Goal: Task Accomplishment & Management: Use online tool/utility

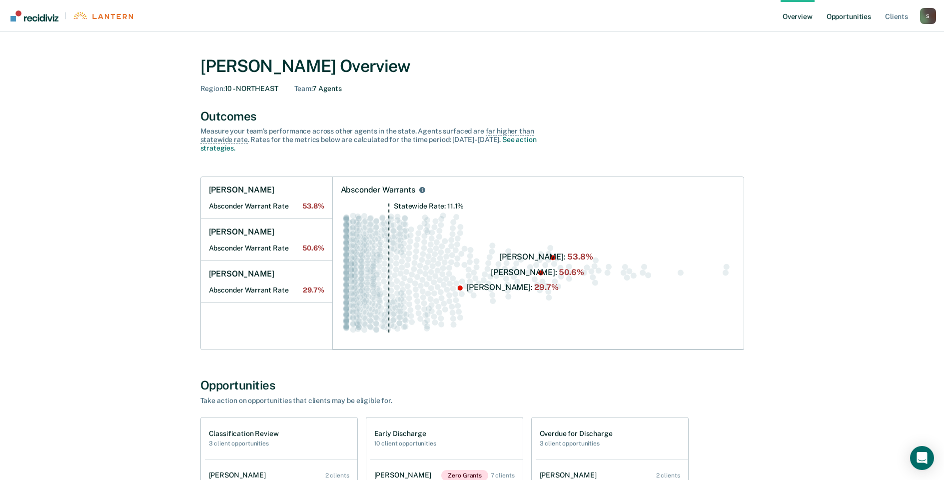
click at [840, 16] on link "Opportunities" at bounding box center [849, 16] width 48 height 32
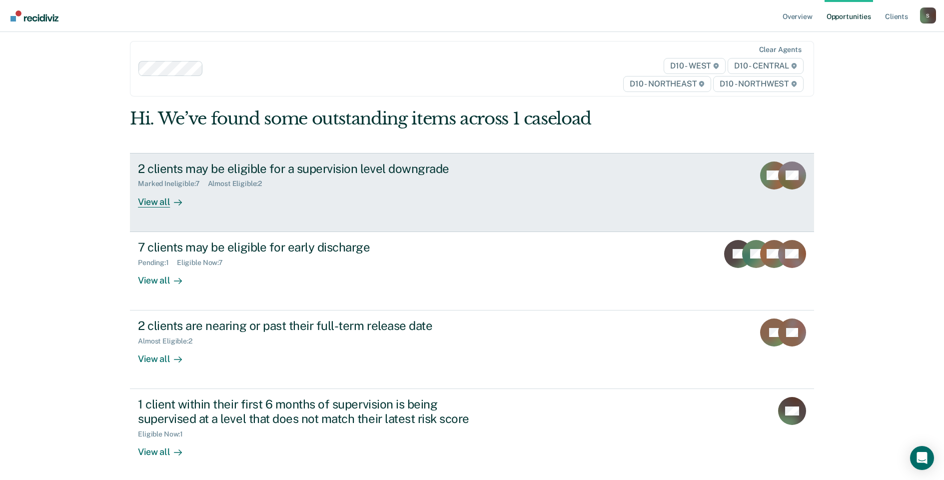
scroll to position [9, 0]
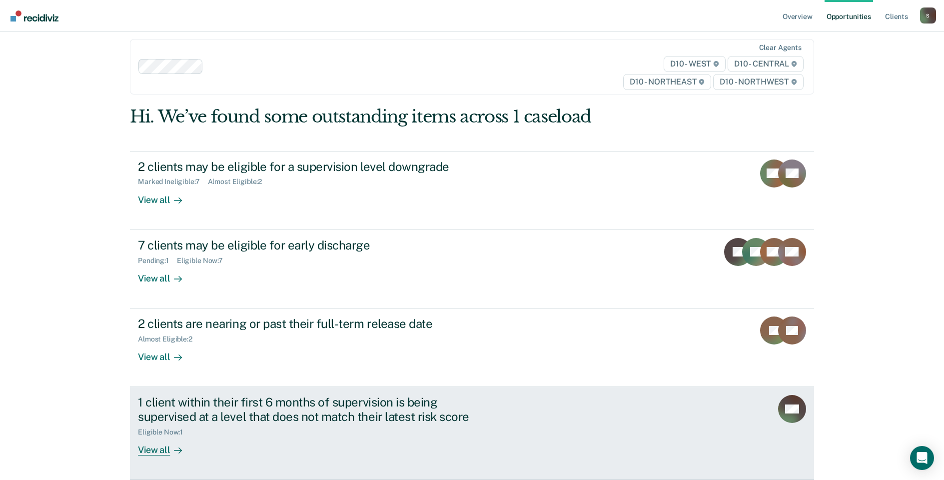
click at [138, 447] on div "View all" at bounding box center [166, 445] width 56 height 19
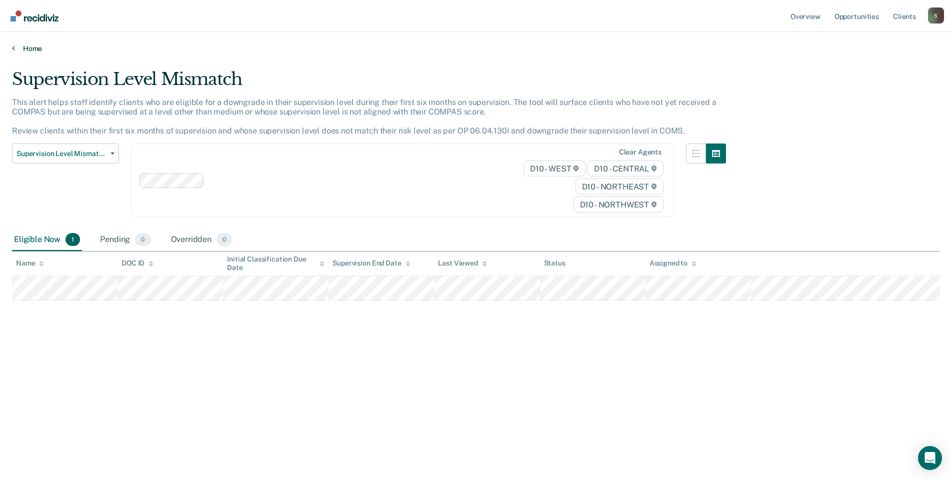
click at [18, 47] on link "Home" at bounding box center [476, 48] width 928 height 9
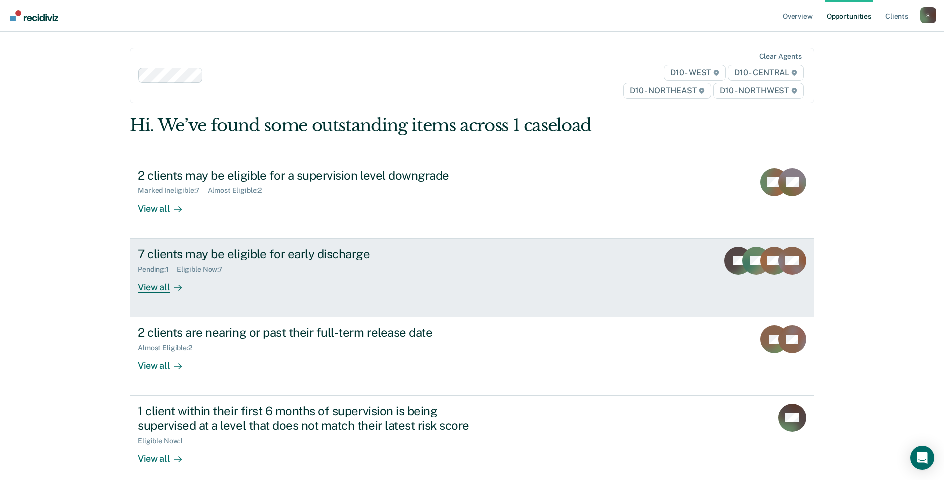
click at [151, 289] on div "View all" at bounding box center [166, 282] width 56 height 19
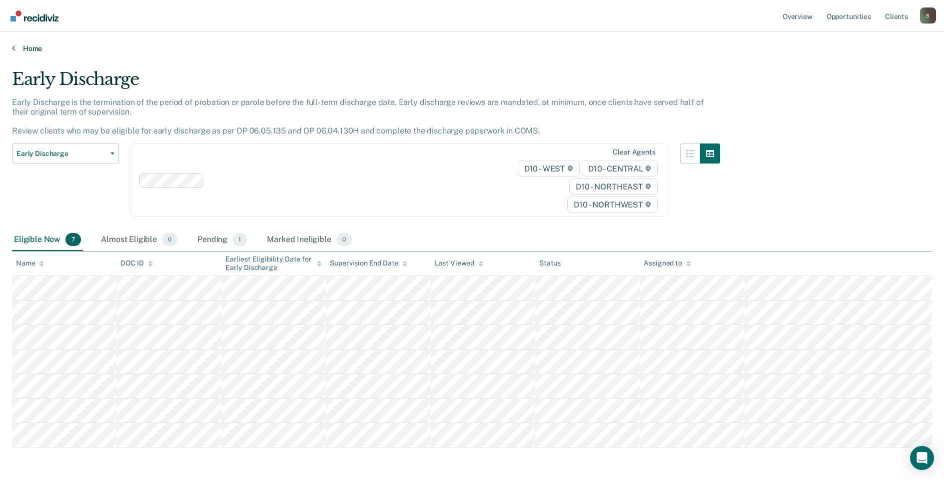
click at [16, 45] on link "Home" at bounding box center [472, 48] width 920 height 9
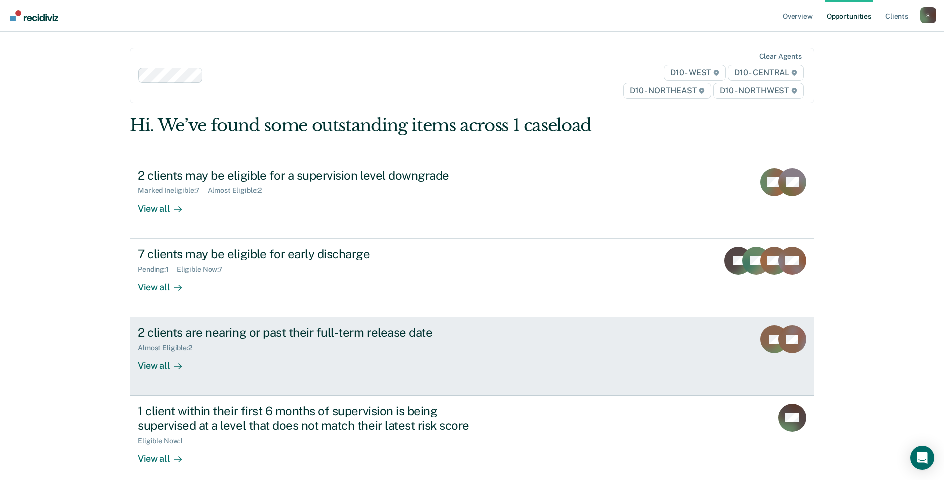
click at [158, 368] on div "View all" at bounding box center [166, 361] width 56 height 19
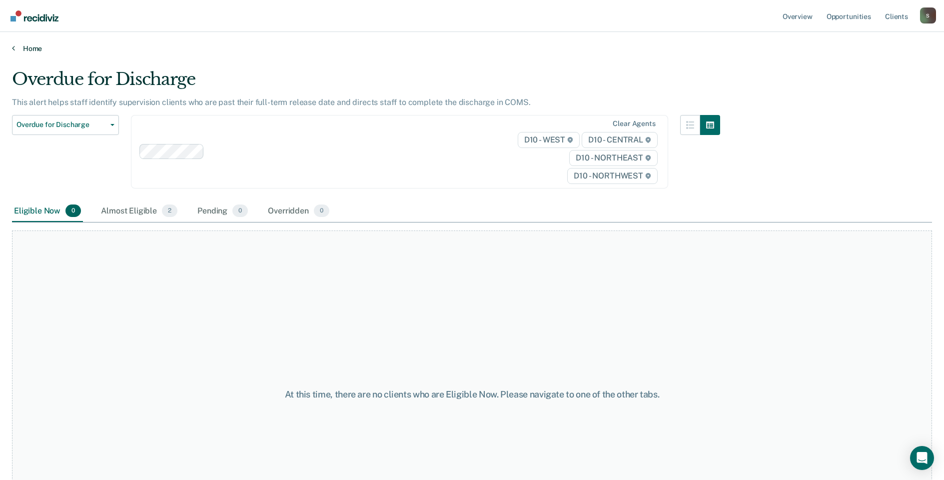
click at [16, 46] on link "Home" at bounding box center [472, 48] width 920 height 9
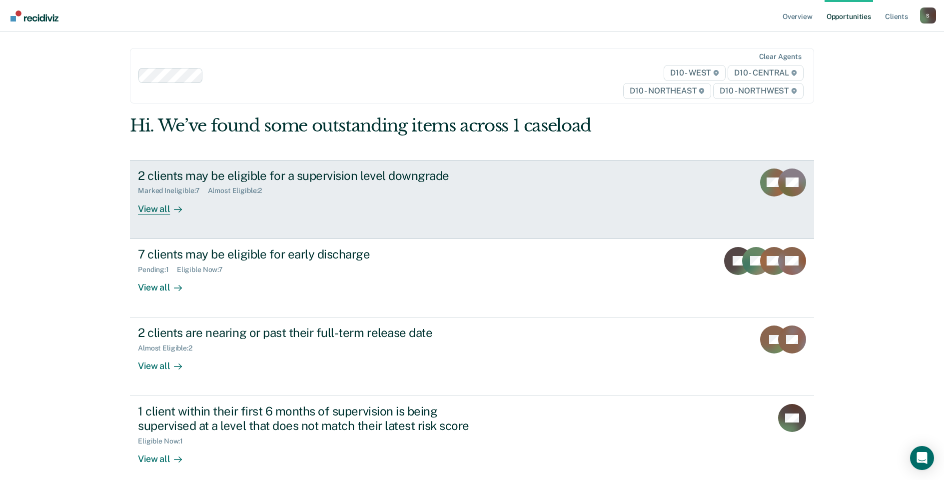
click at [152, 208] on div "View all" at bounding box center [166, 204] width 56 height 19
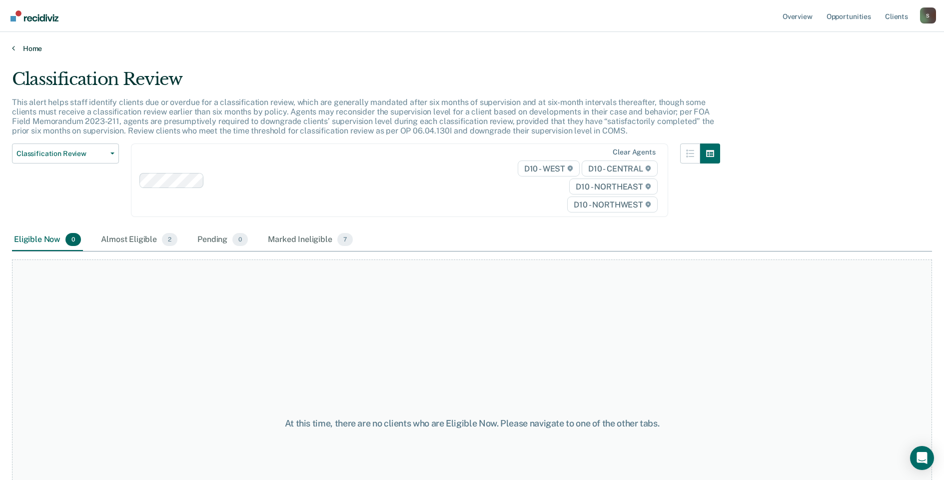
click at [13, 50] on icon at bounding box center [13, 48] width 3 height 8
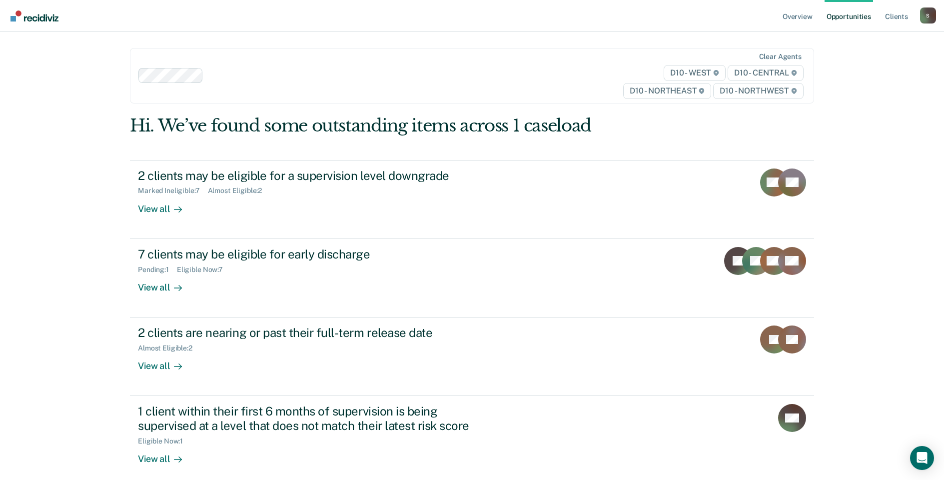
click at [843, 18] on link "Opportunities" at bounding box center [849, 16] width 48 height 32
click at [840, 17] on link "Opportunities" at bounding box center [849, 16] width 48 height 32
click at [804, 9] on link "Overview" at bounding box center [798, 16] width 34 height 32
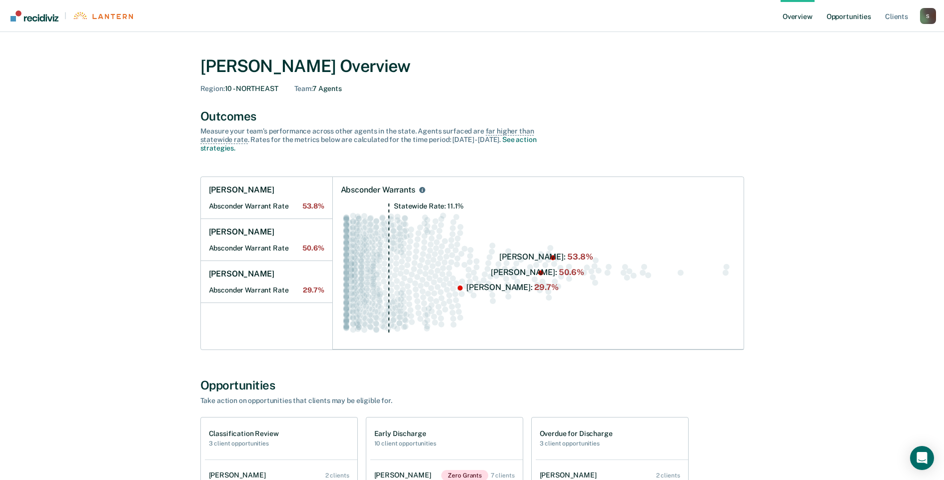
click at [859, 11] on link "Opportunities" at bounding box center [849, 16] width 48 height 32
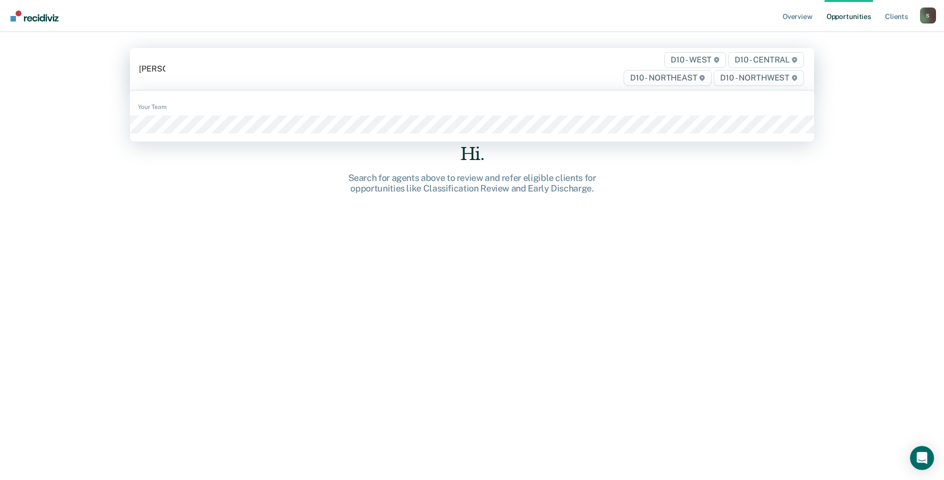
type input "[PERSON_NAME]"
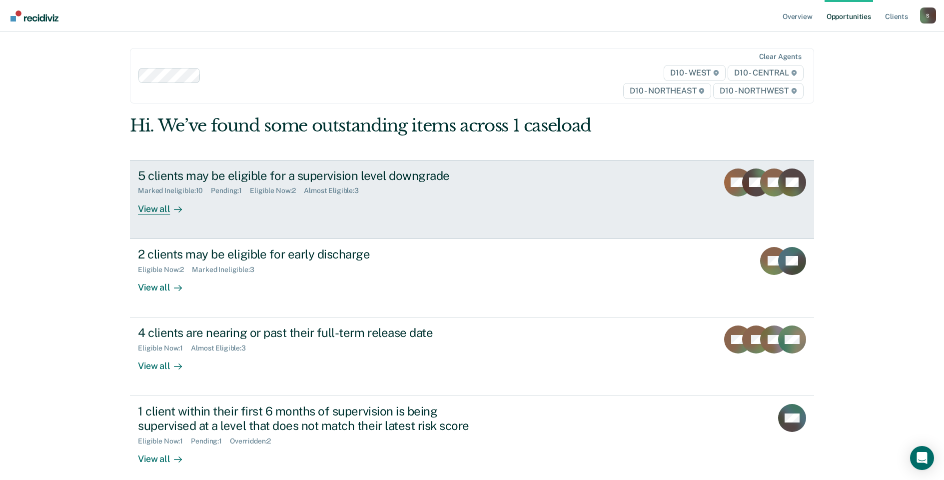
click at [160, 205] on div "View all" at bounding box center [166, 204] width 56 height 19
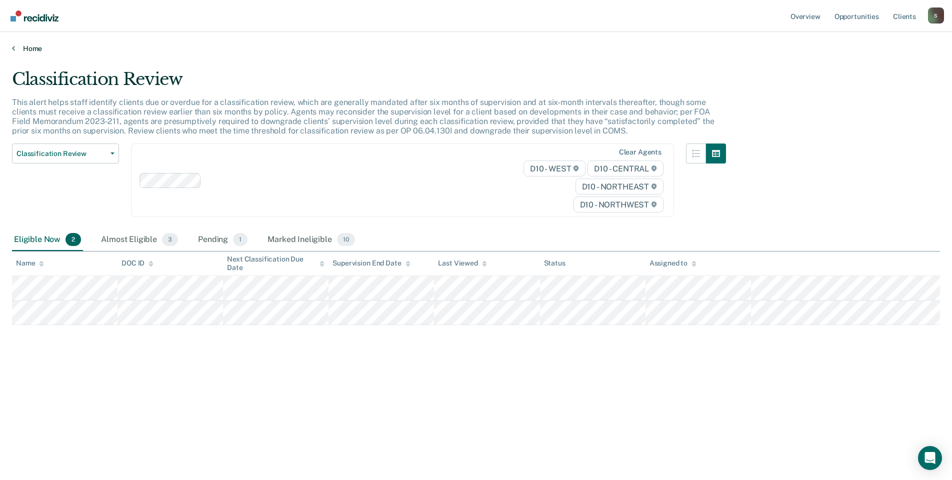
click at [15, 45] on link "Home" at bounding box center [476, 48] width 928 height 9
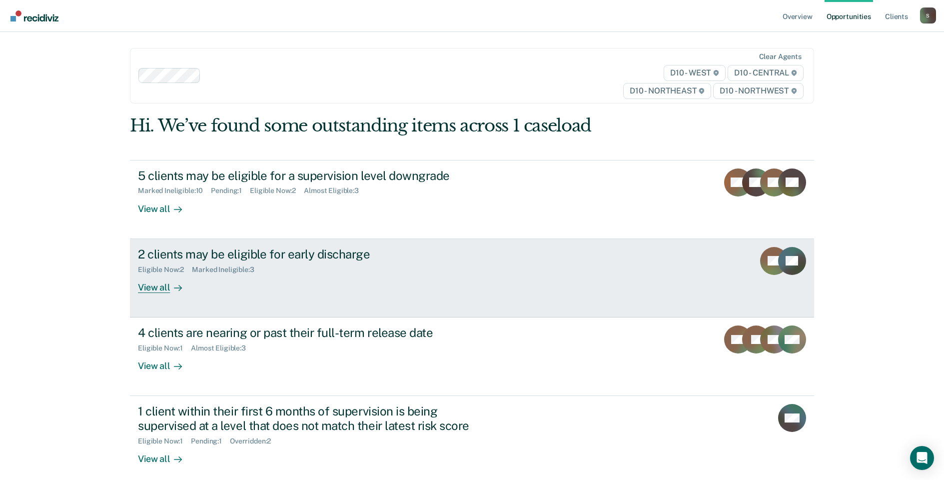
click at [147, 286] on div "View all" at bounding box center [166, 282] width 56 height 19
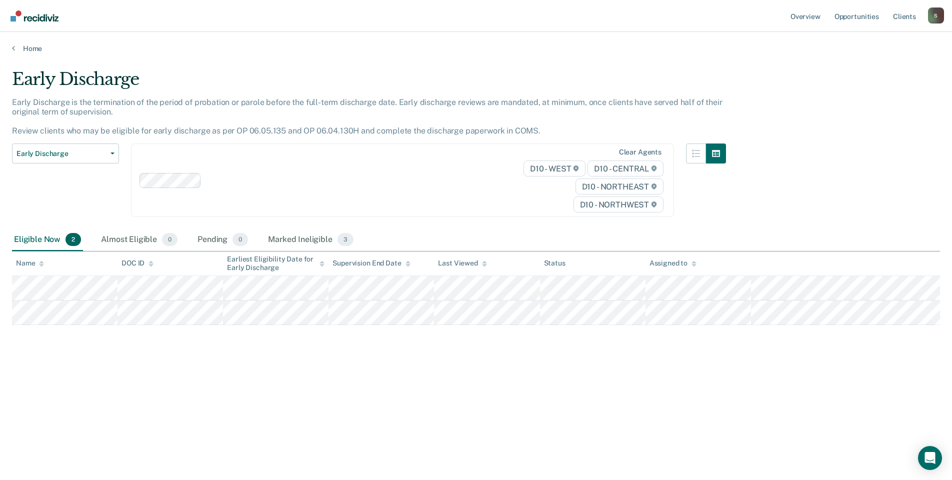
click at [10, 46] on div "Home" at bounding box center [476, 42] width 952 height 21
click at [15, 47] on link "Home" at bounding box center [476, 48] width 928 height 9
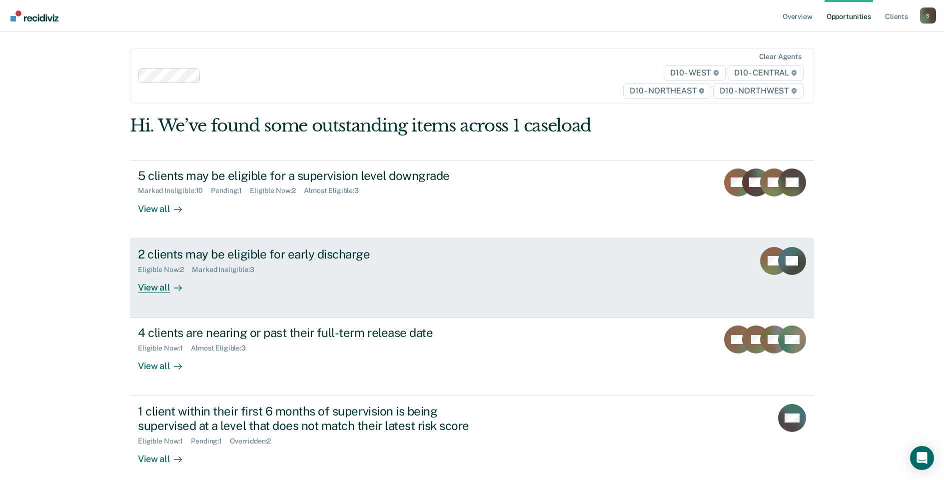
scroll to position [52, 0]
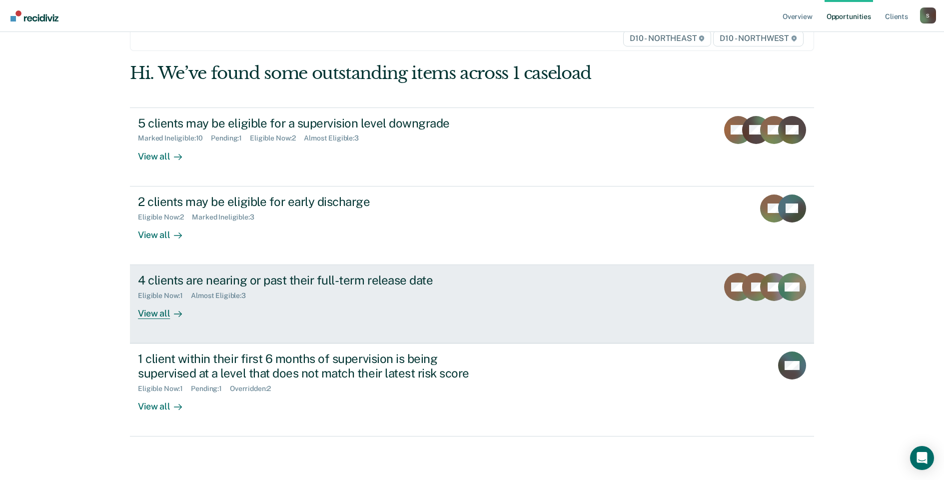
click at [145, 314] on div "View all" at bounding box center [166, 309] width 56 height 19
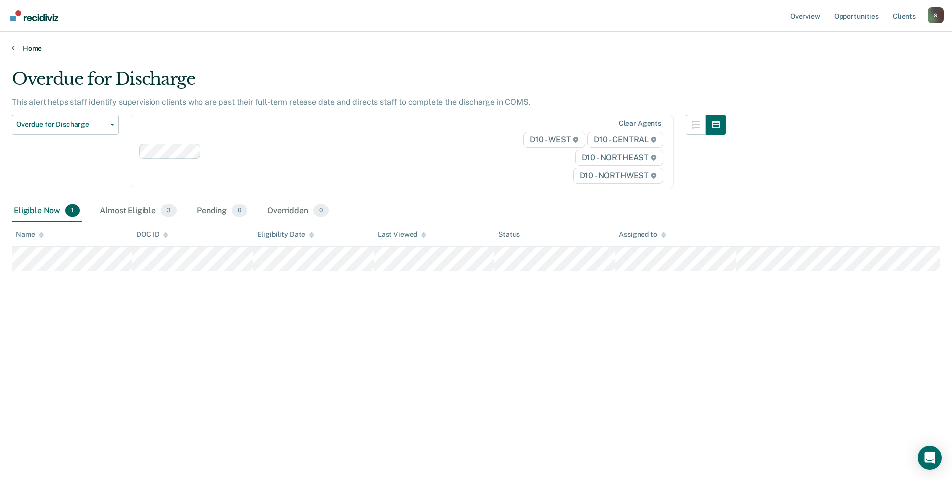
click at [13, 45] on icon at bounding box center [13, 48] width 3 height 8
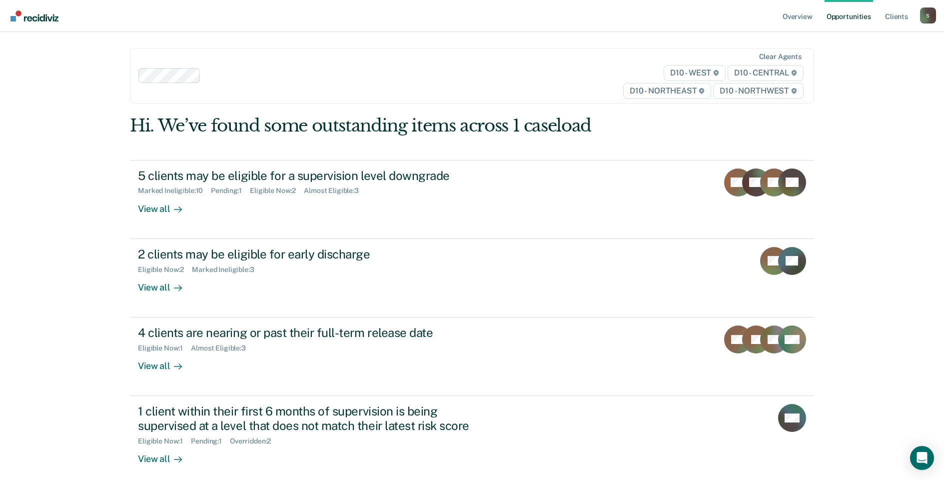
scroll to position [50, 0]
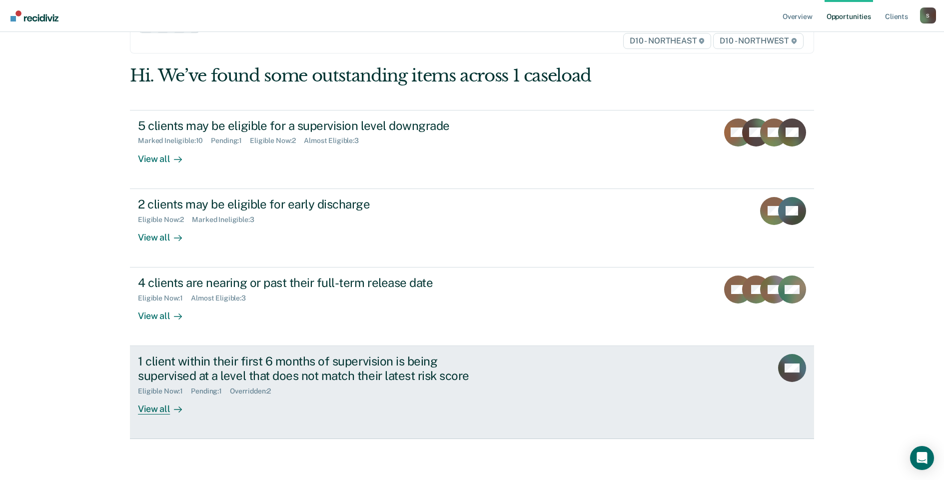
click at [145, 404] on div "View all" at bounding box center [166, 404] width 56 height 19
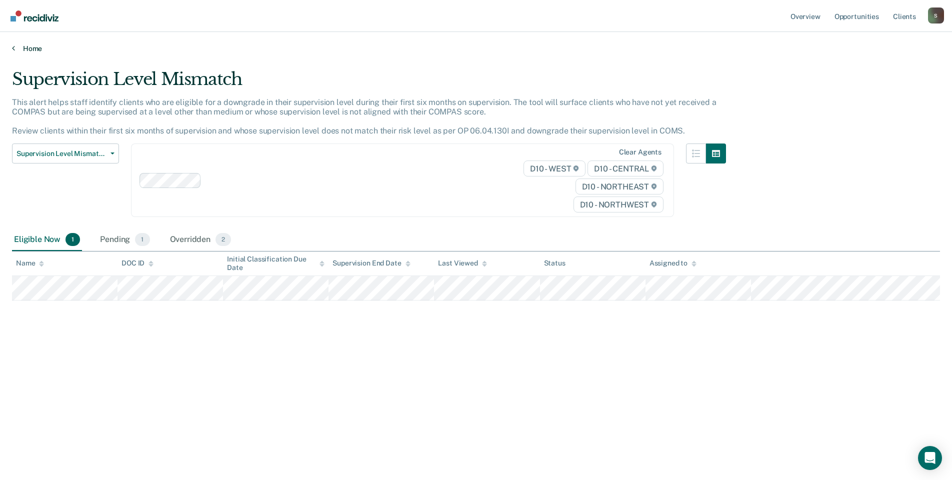
click at [16, 48] on link "Home" at bounding box center [476, 48] width 928 height 9
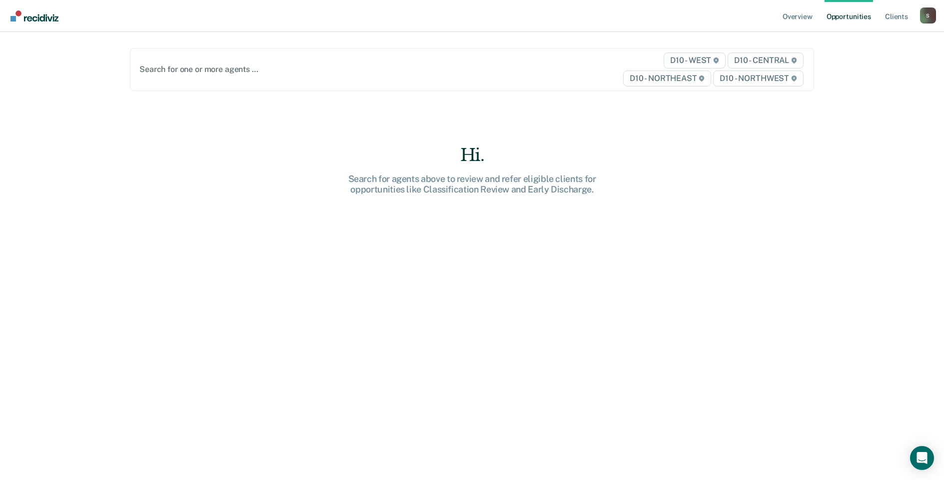
click at [186, 76] on div "Search for one or more agents …" at bounding box center [371, 68] width 467 height 13
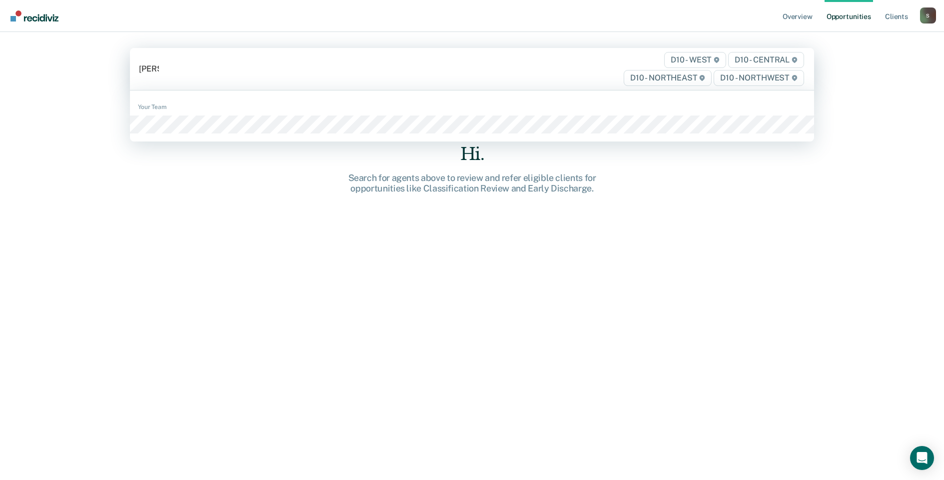
type input "[PERSON_NAME]"
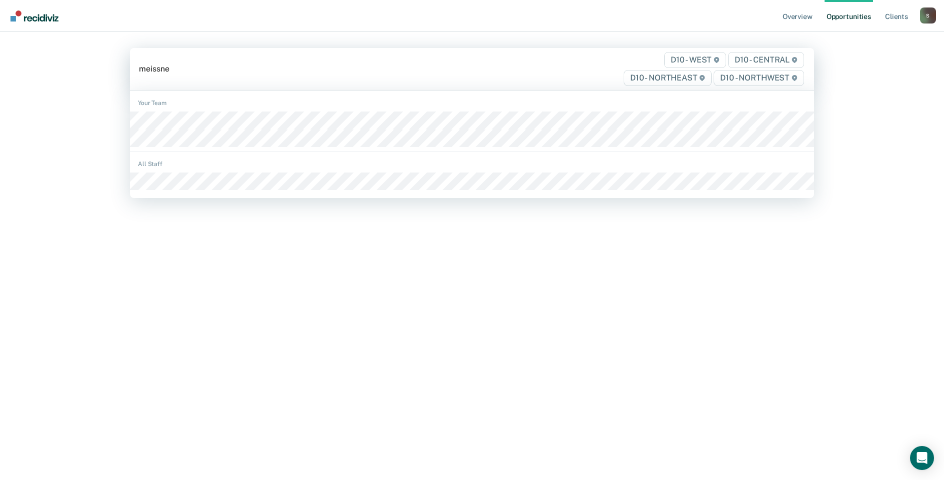
type input "[PERSON_NAME]"
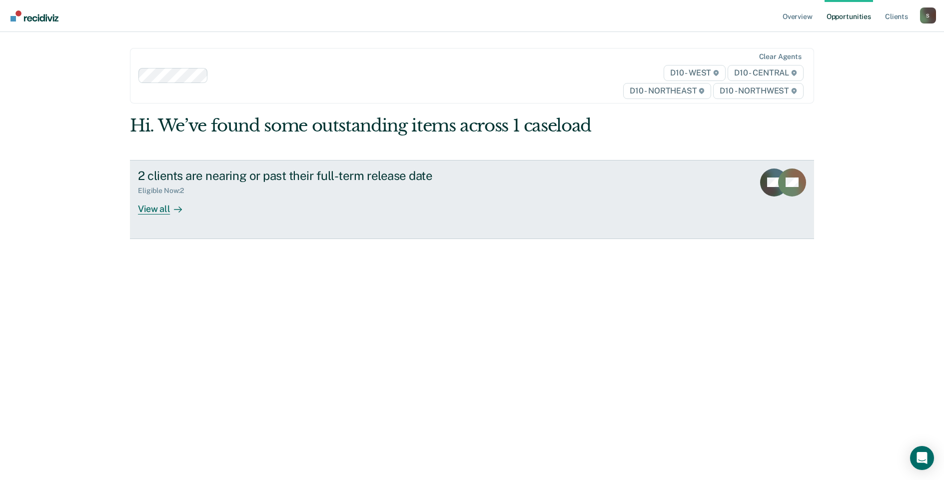
click at [149, 207] on div "View all" at bounding box center [166, 204] width 56 height 19
